Goal: Transaction & Acquisition: Purchase product/service

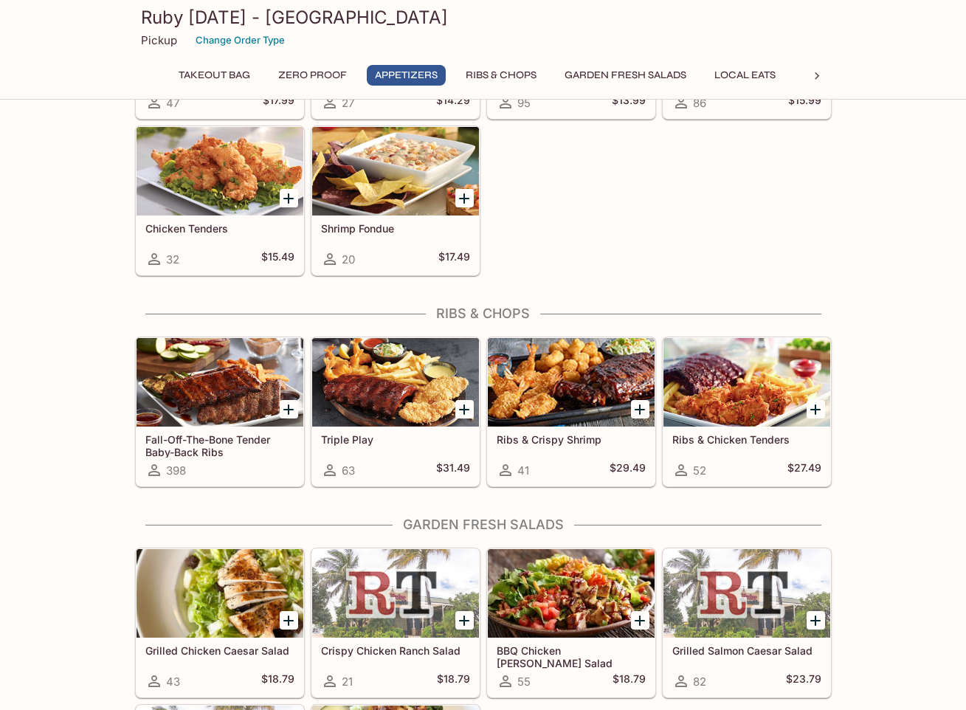
scroll to position [924, 0]
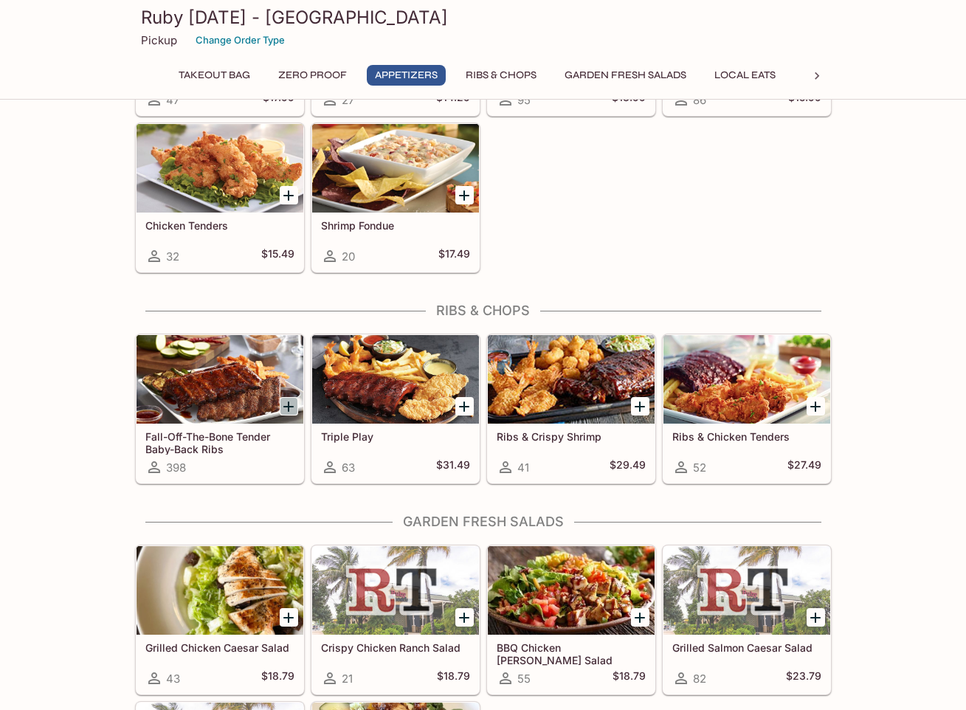
click at [292, 399] on icon "Add Fall-Off-The-Bone Tender Baby-Back Ribs" at bounding box center [289, 407] width 18 height 18
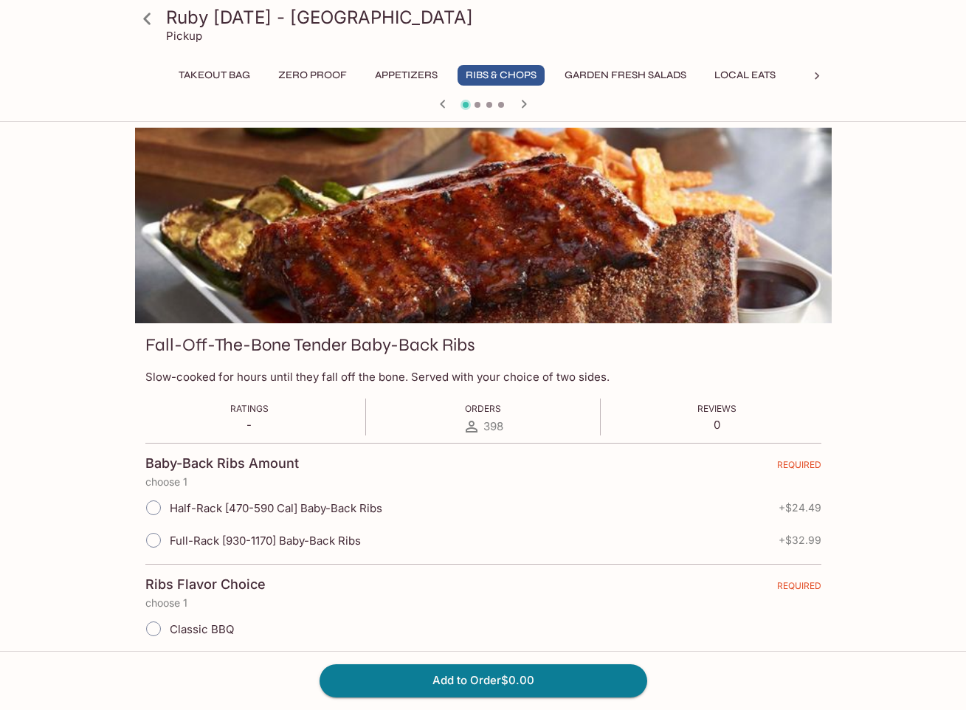
click at [158, 537] on input "Full-Rack [930-1170] Baby-Back Ribs" at bounding box center [153, 540] width 31 height 31
radio input "true"
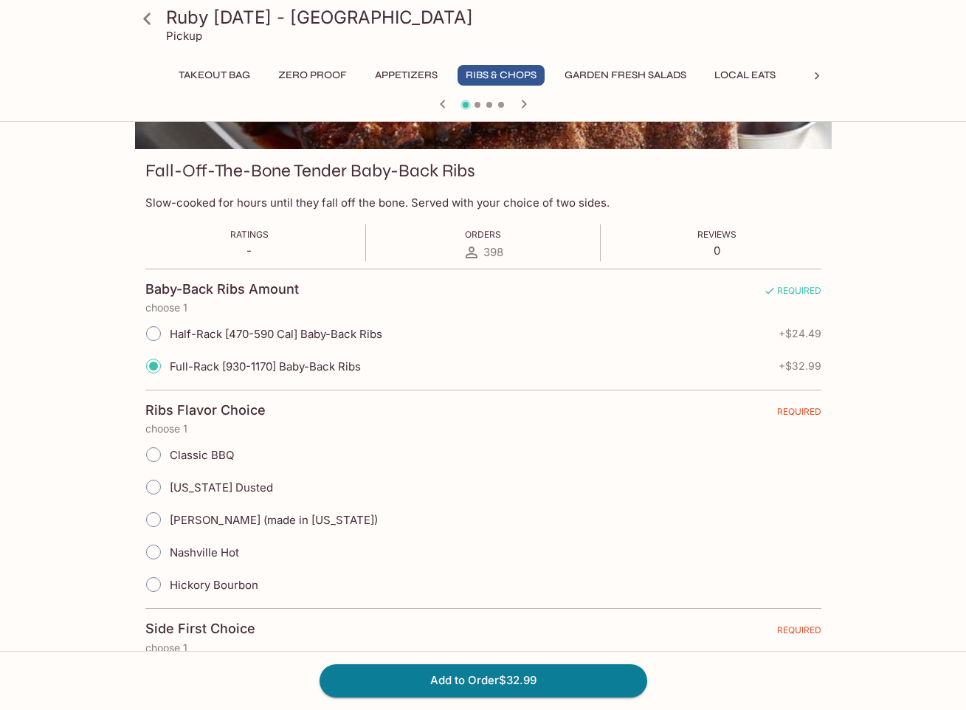
scroll to position [177, 0]
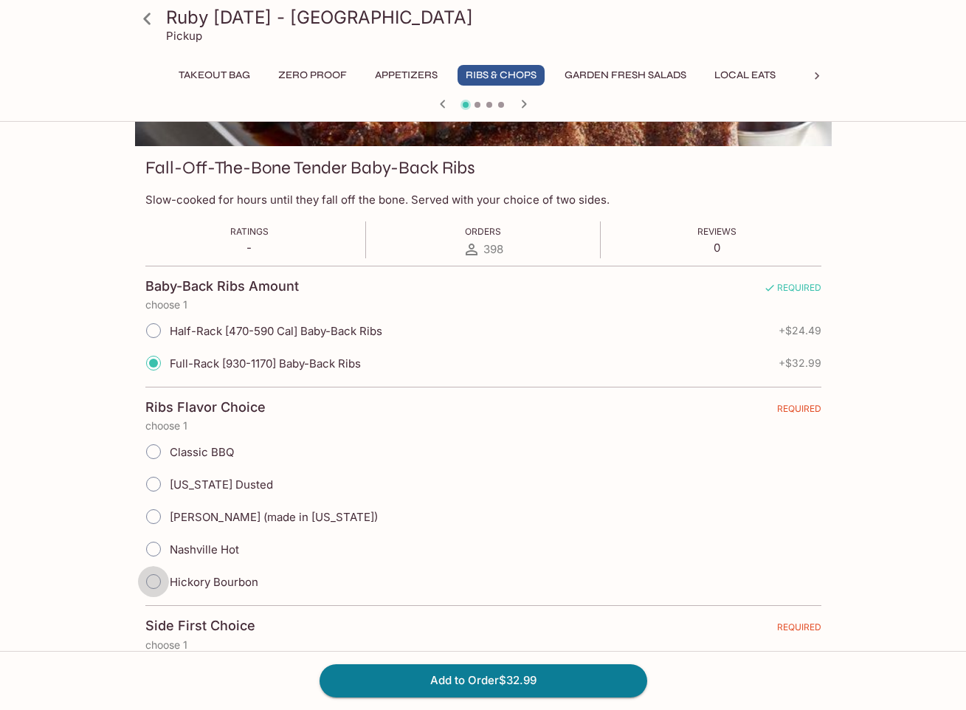
click at [152, 583] on input "Hickory Bourbon" at bounding box center [153, 581] width 31 height 31
radio input "true"
click at [152, 583] on input "Hickory Bourbon" at bounding box center [153, 581] width 31 height 31
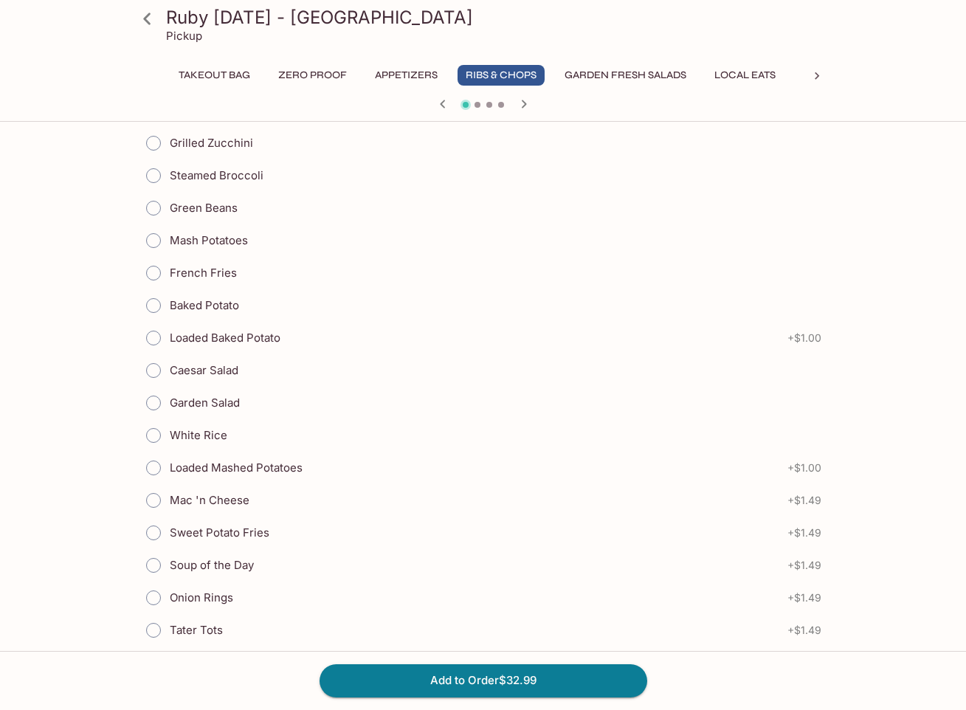
scroll to position [567, 0]
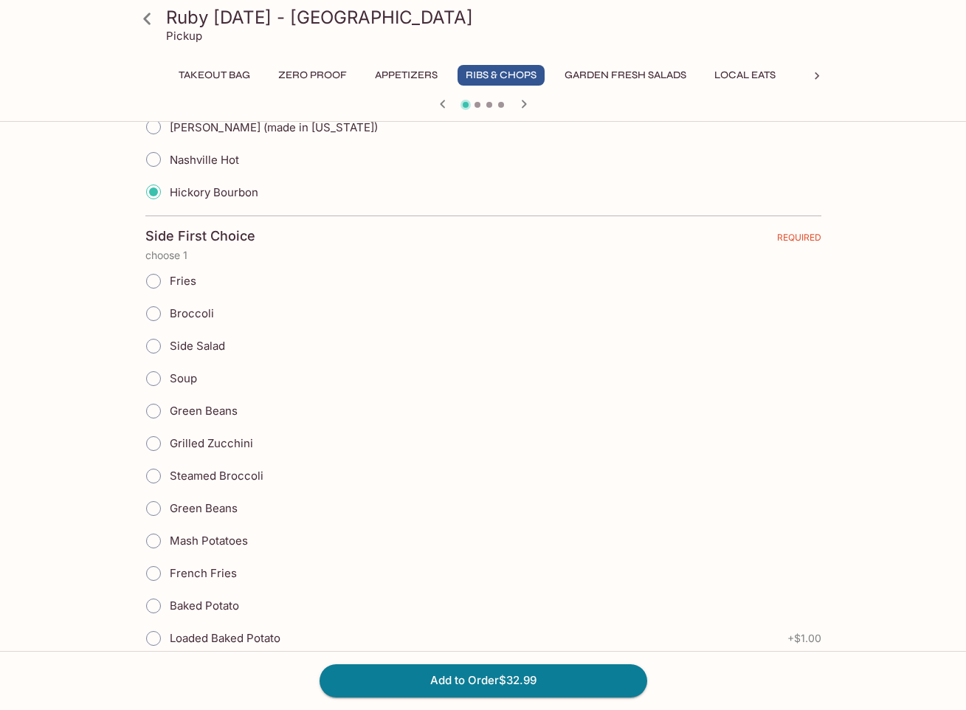
click at [159, 543] on input "Mash Potatoes" at bounding box center [153, 541] width 31 height 31
radio input "true"
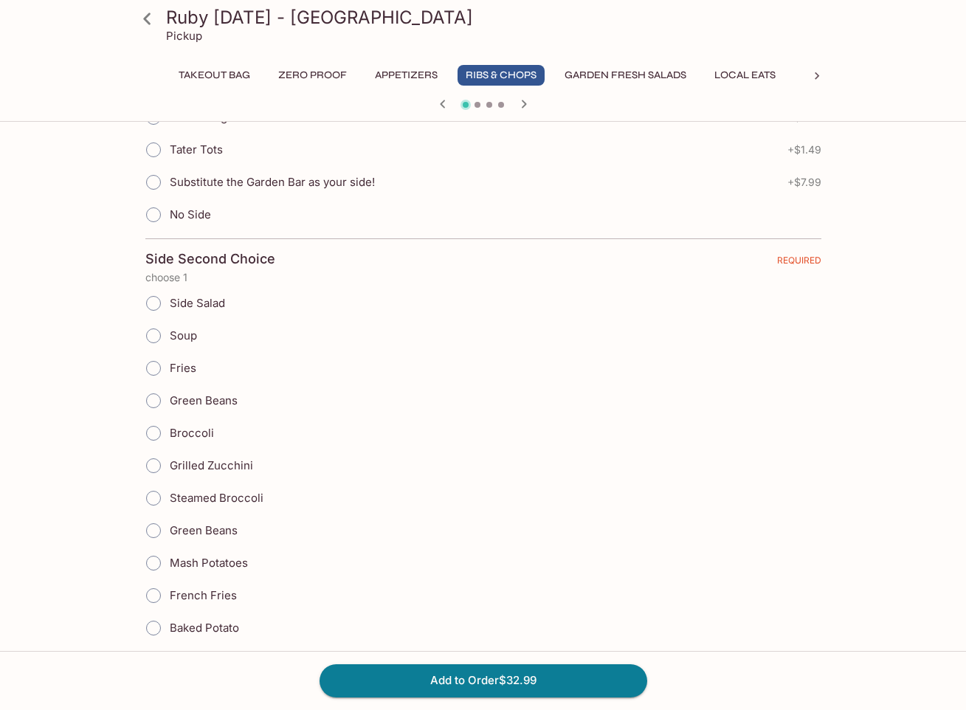
scroll to position [1351, 0]
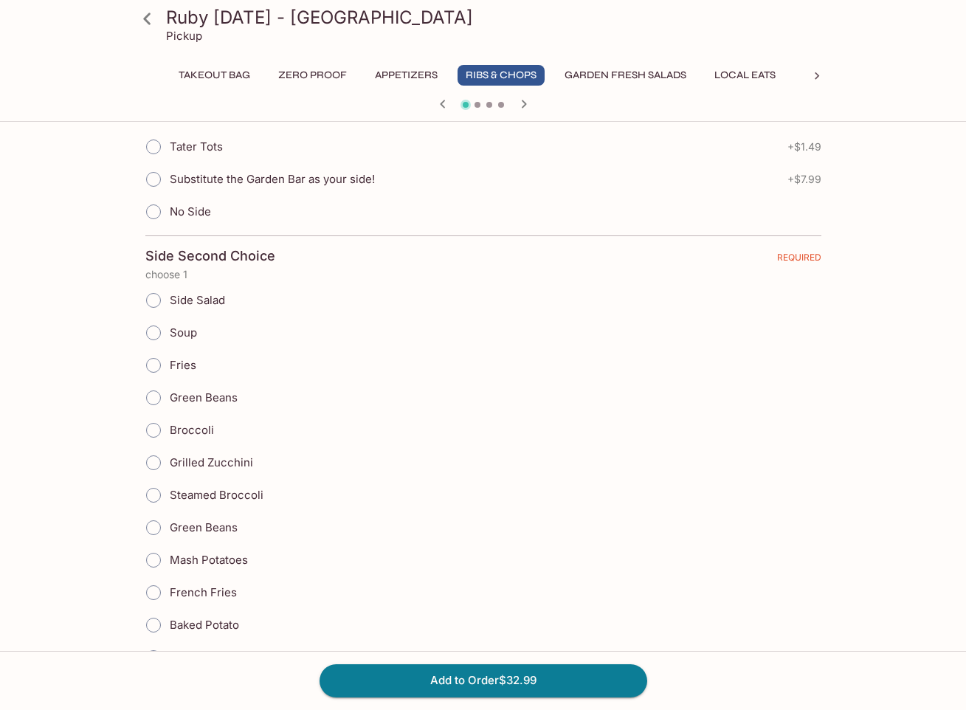
click at [159, 458] on input "Grilled Zucchini" at bounding box center [153, 462] width 31 height 31
radio input "true"
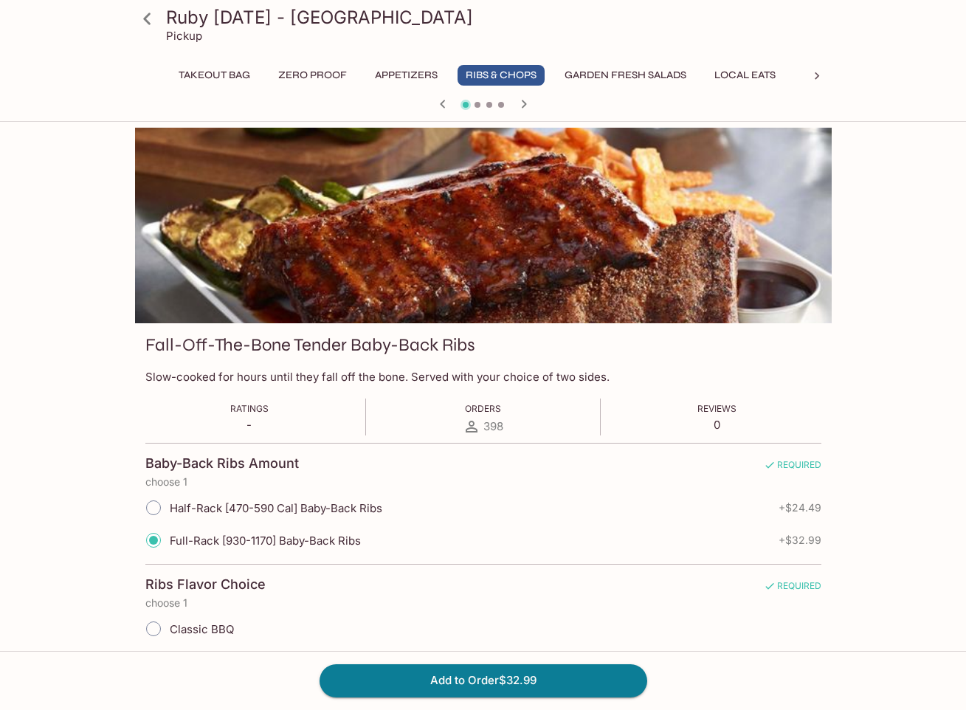
scroll to position [44, 0]
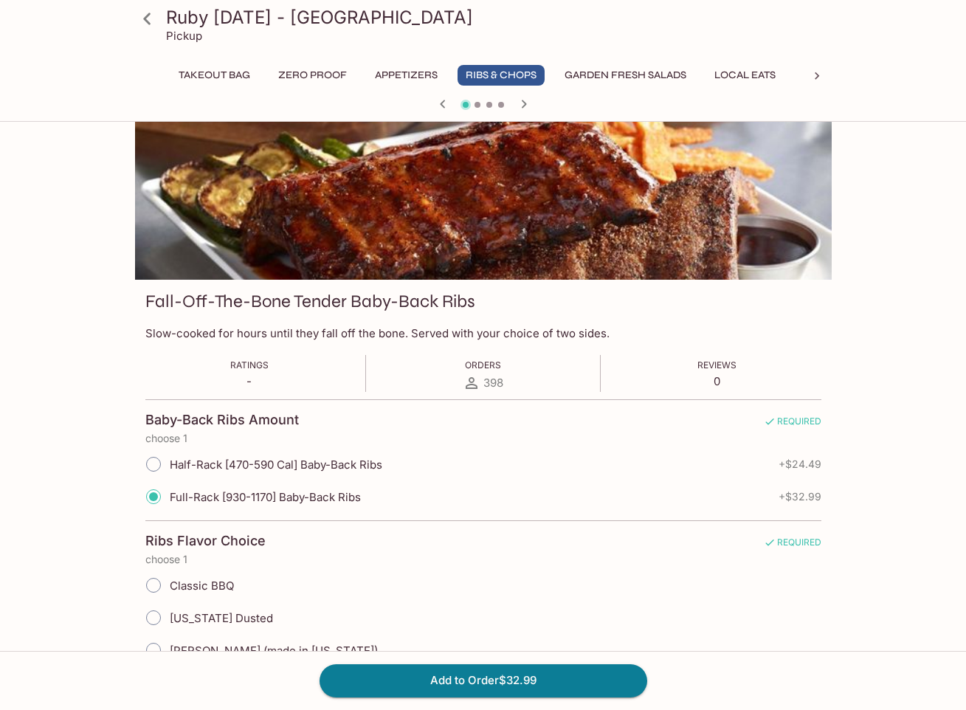
click at [164, 585] on input "Classic BBQ" at bounding box center [153, 585] width 31 height 31
radio input "true"
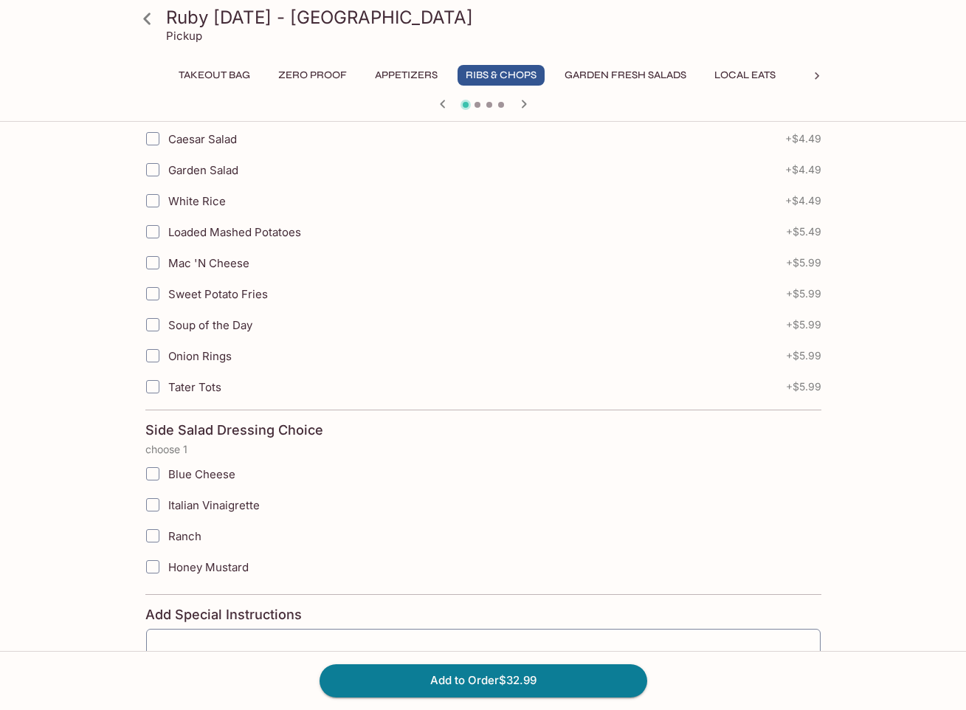
scroll to position [2708, 0]
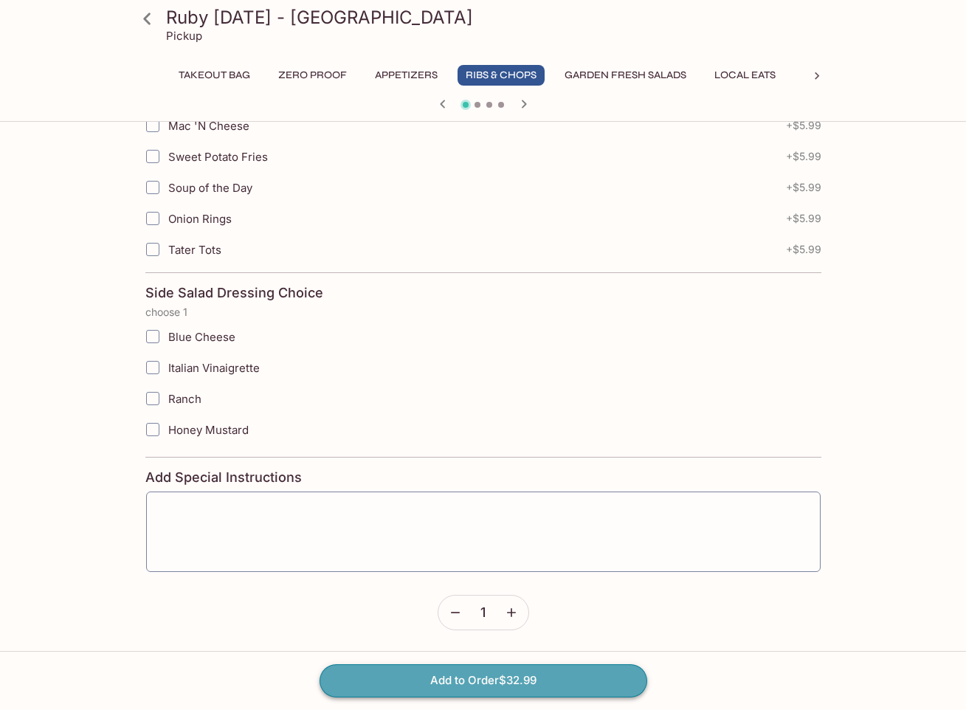
click at [469, 674] on button "Add to Order $32.99" at bounding box center [484, 680] width 328 height 32
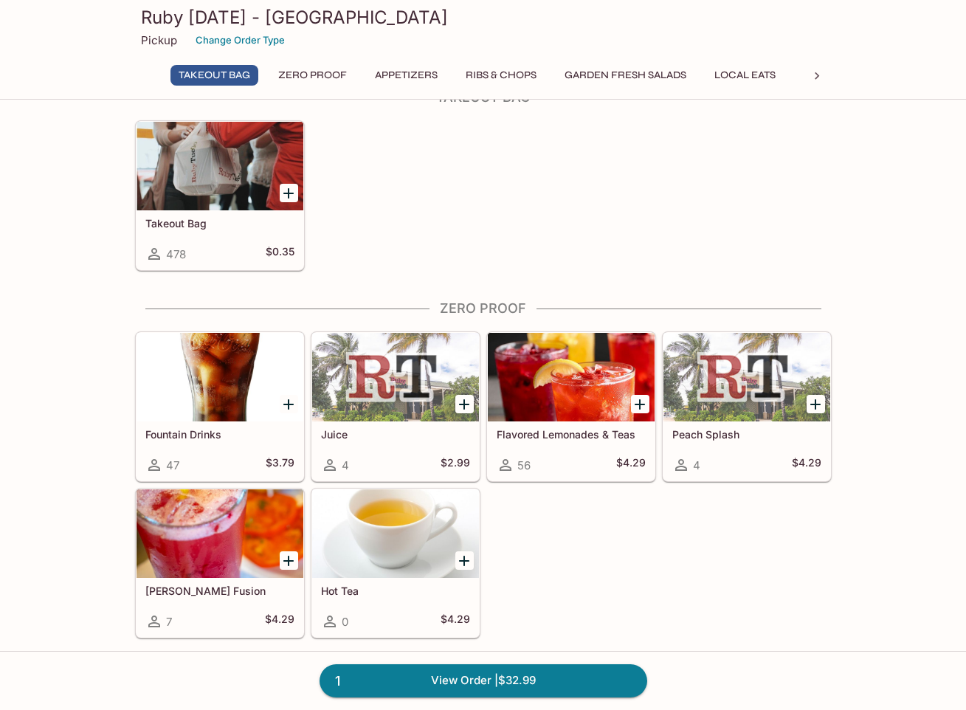
scroll to position [135, 0]
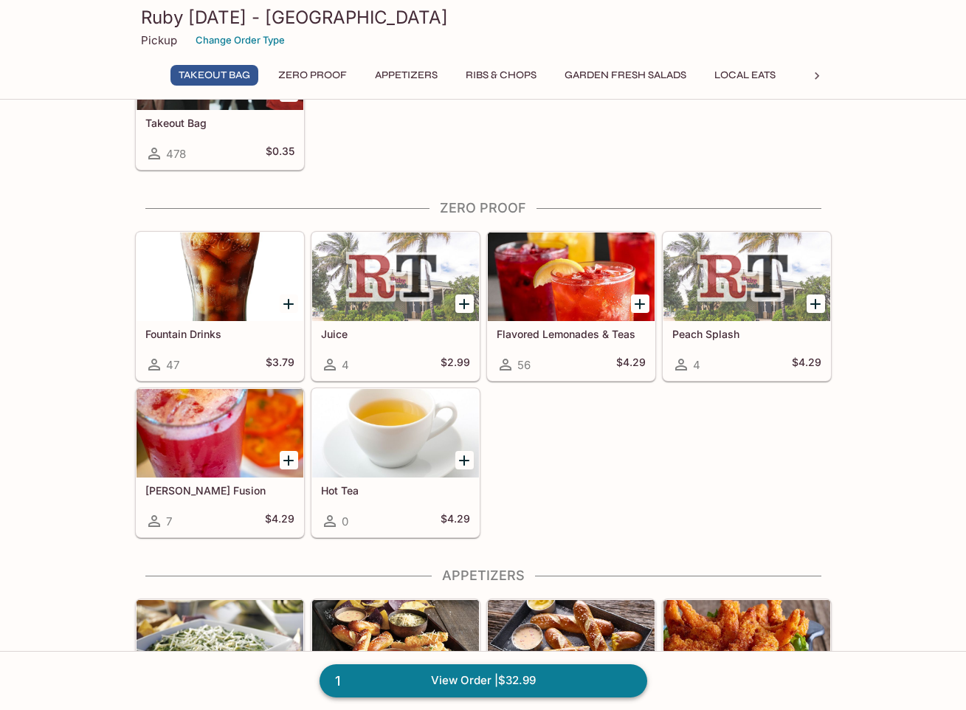
click at [467, 680] on link "1 View Order | $32.99" at bounding box center [484, 680] width 328 height 32
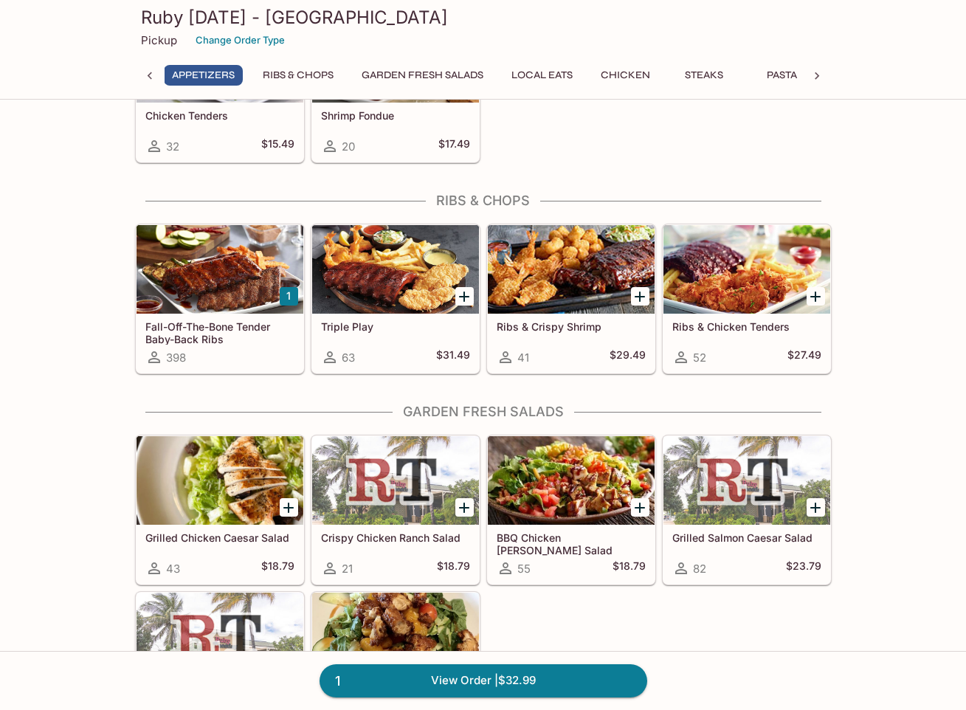
scroll to position [1031, 0]
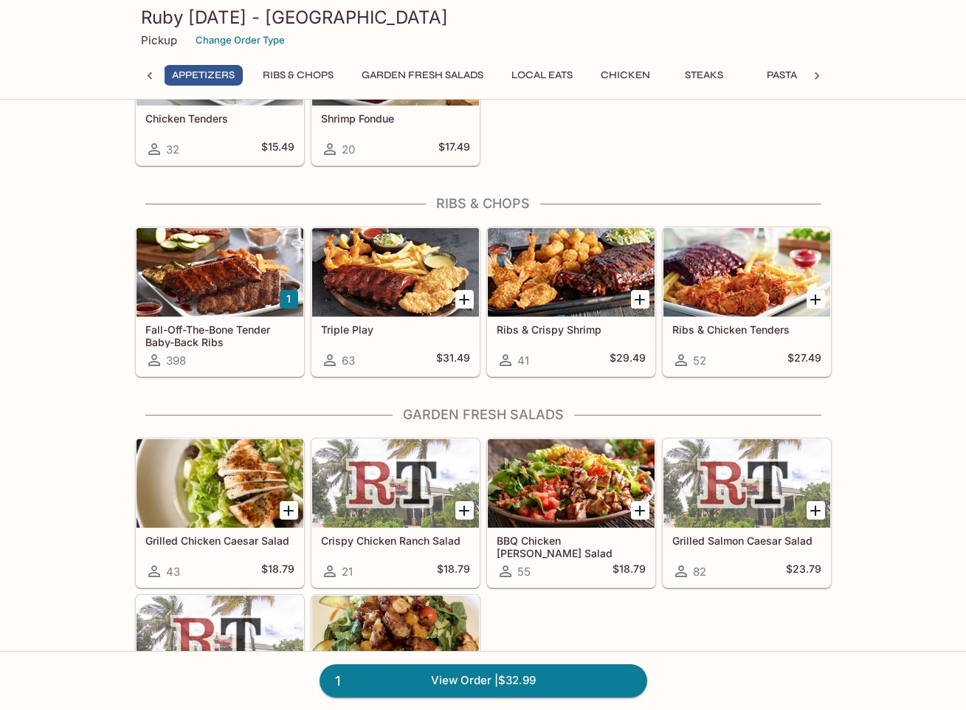
click at [224, 331] on h5 "Fall-Off-The-Bone Tender Baby-Back Ribs" at bounding box center [219, 335] width 149 height 24
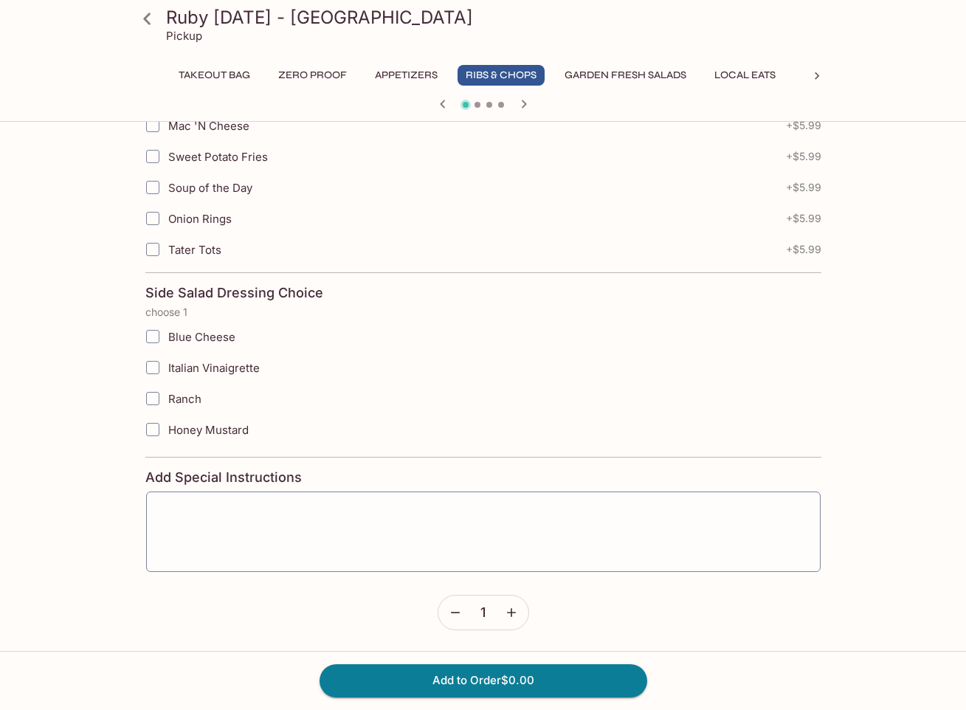
scroll to position [2660, 0]
